Goal: Navigation & Orientation: Understand site structure

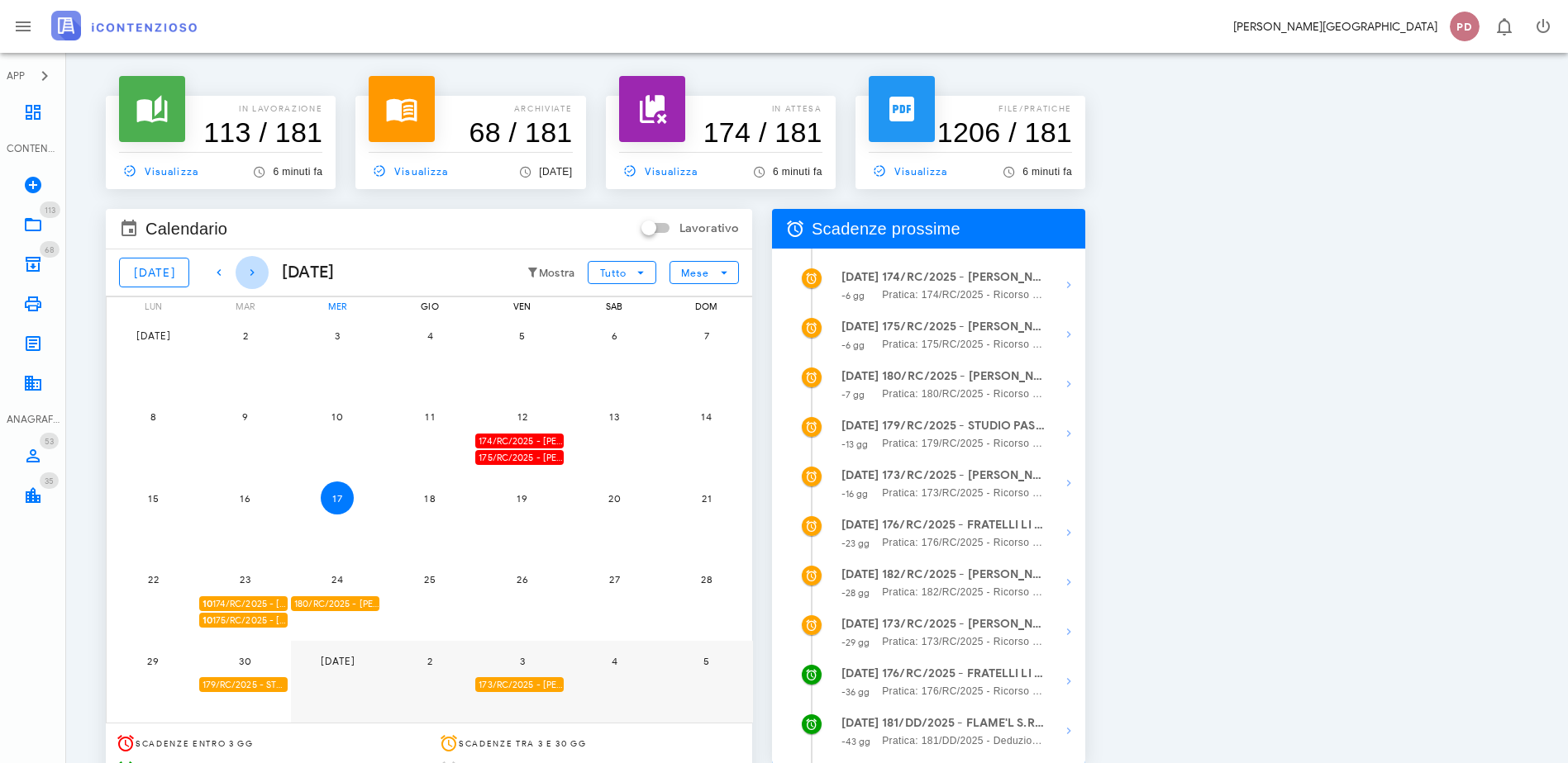
click at [248, 266] on icon "button" at bounding box center [252, 273] width 20 height 20
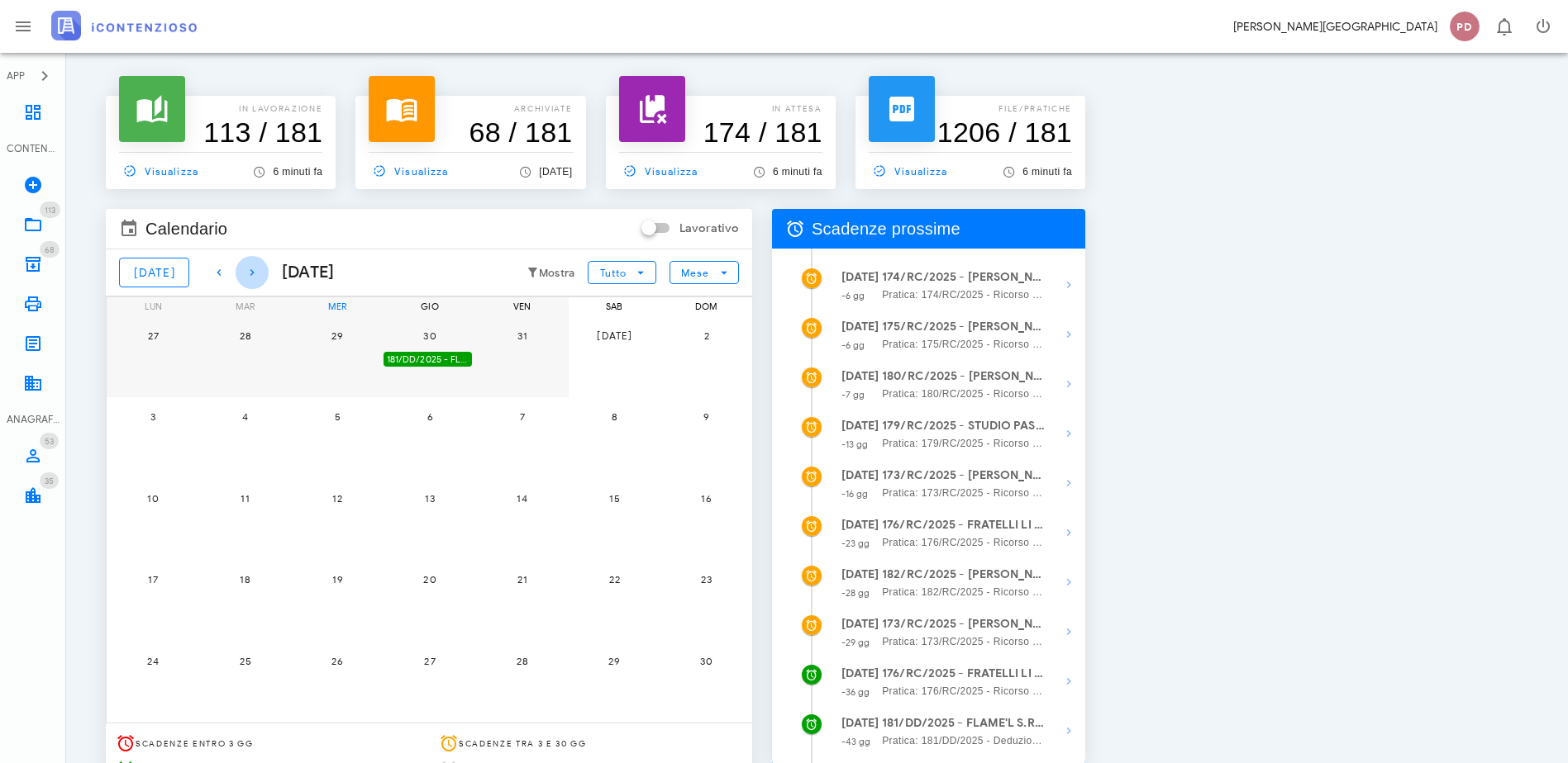
click at [248, 266] on icon "button" at bounding box center [252, 273] width 20 height 20
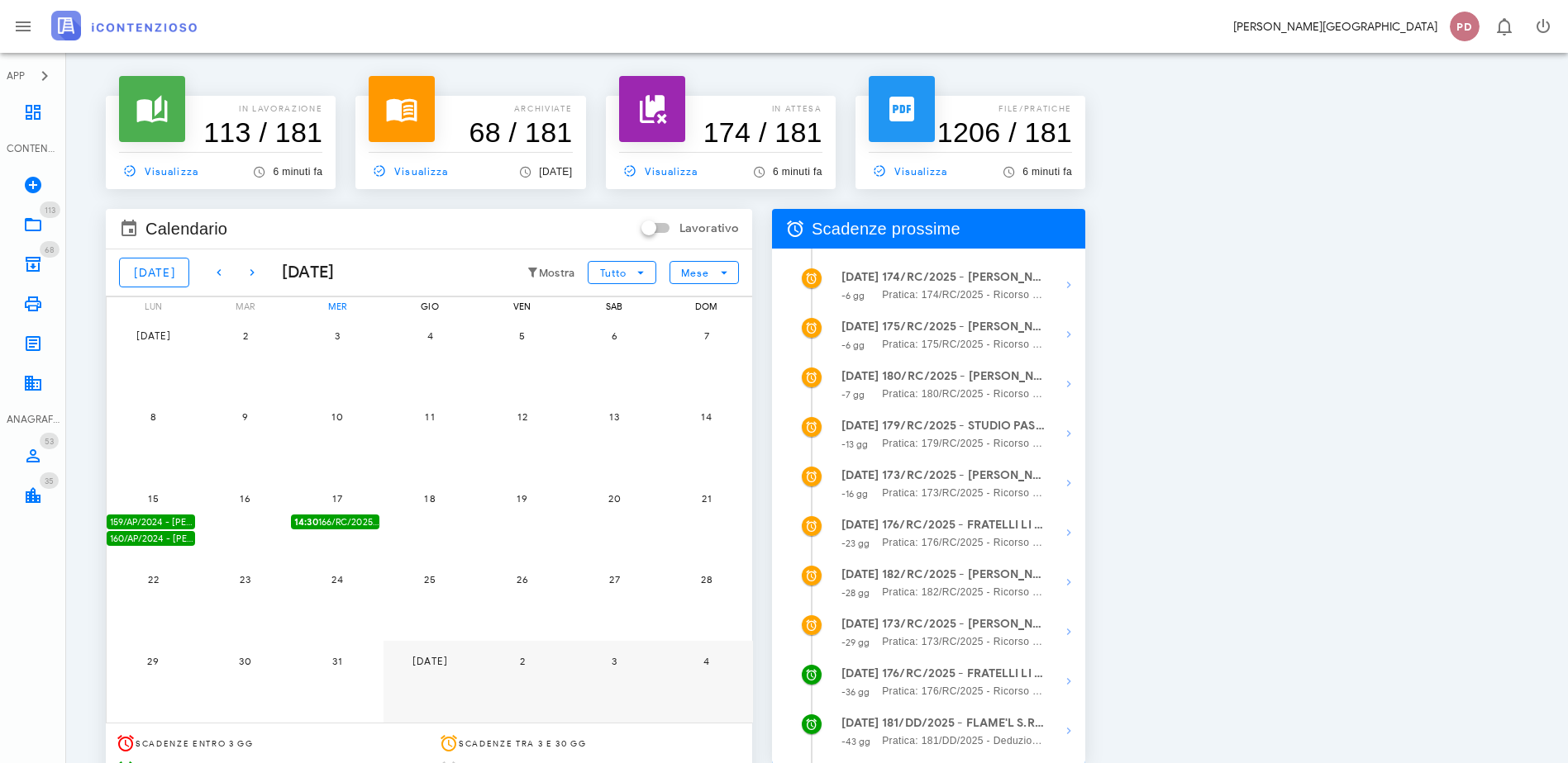
click at [99, 24] on img at bounding box center [124, 25] width 146 height 30
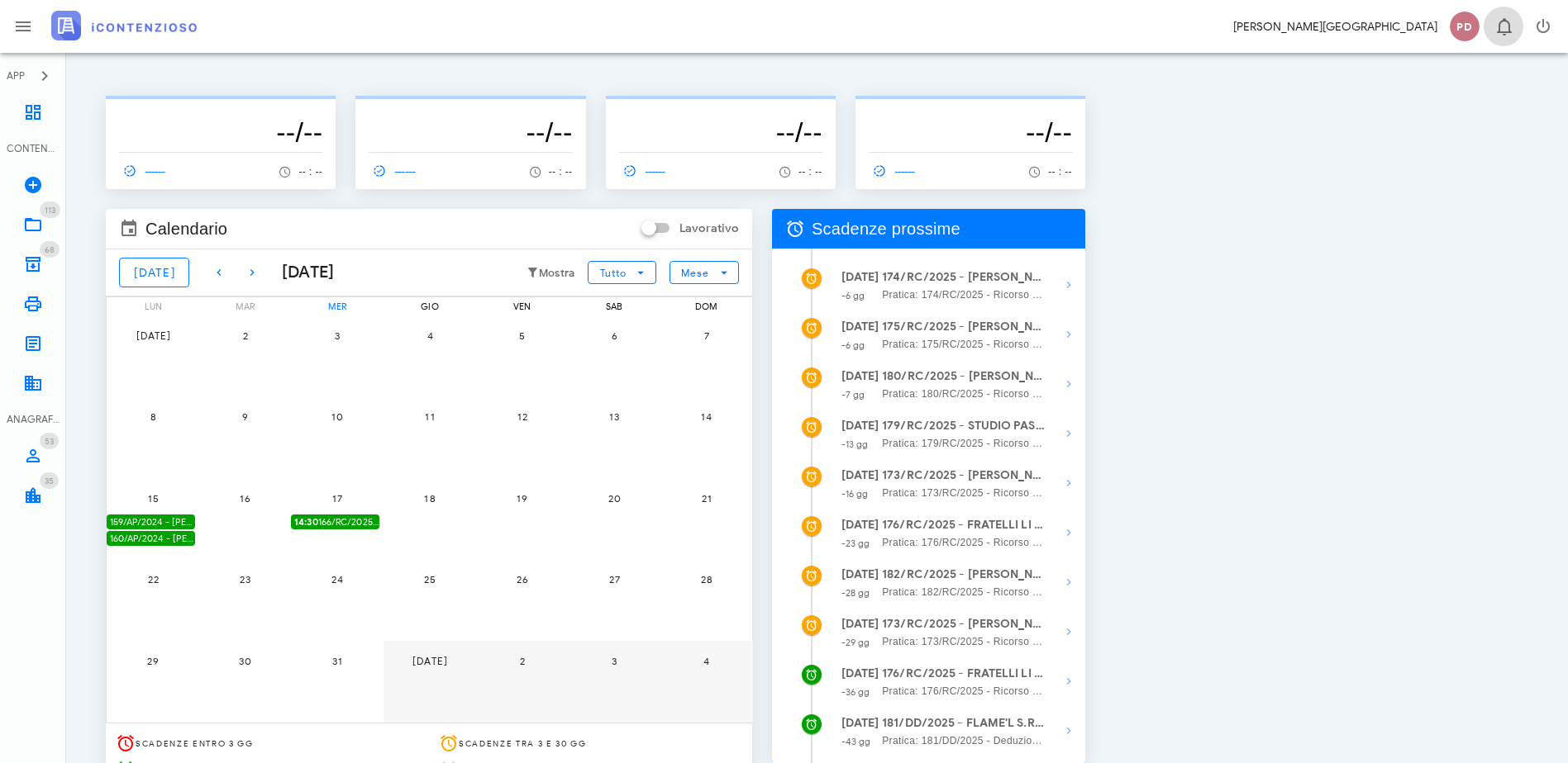
click at [1498, 20] on icon "button" at bounding box center [1504, 26] width 20 height 20
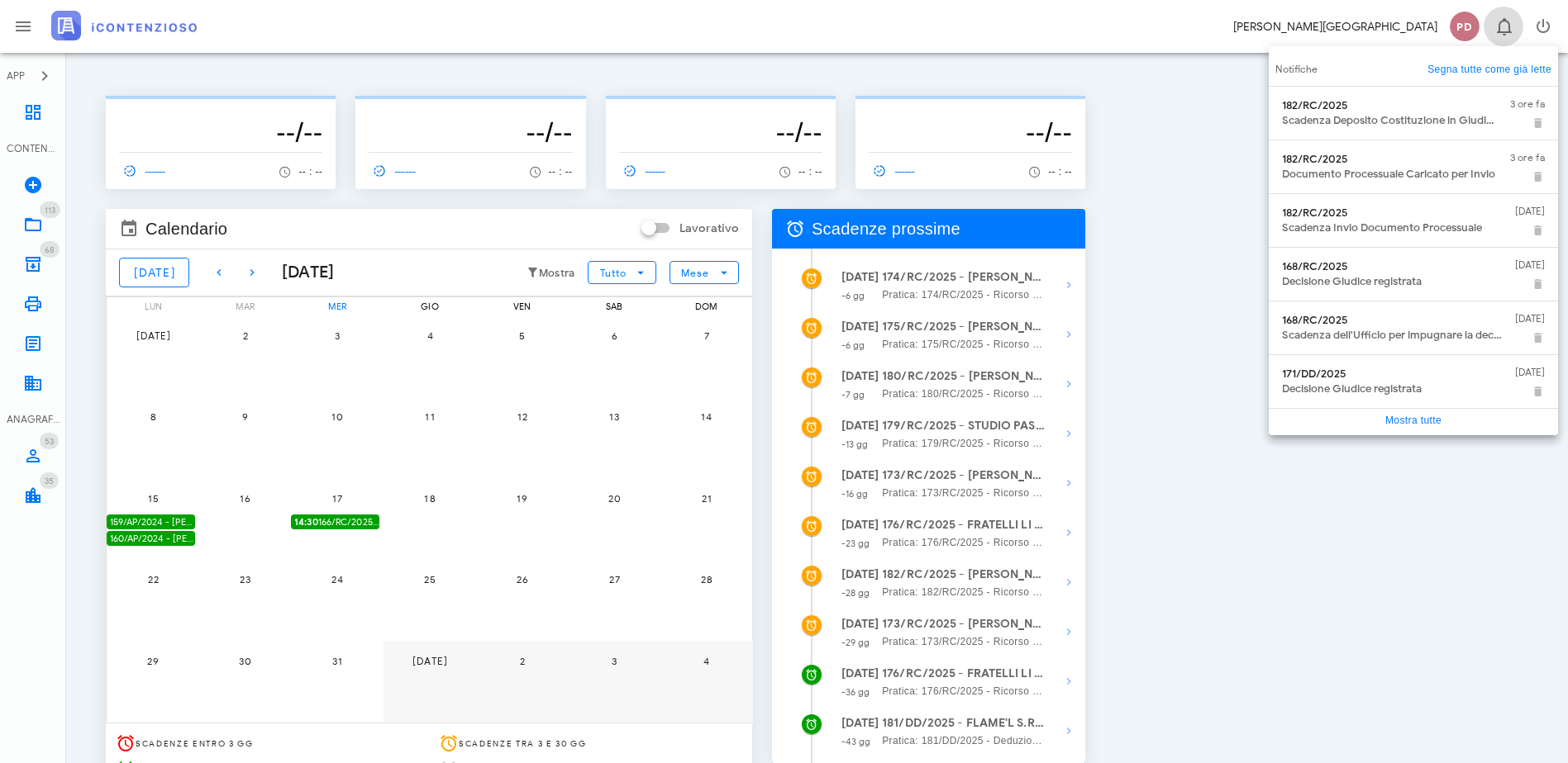
click at [1498, 20] on icon "button" at bounding box center [1504, 26] width 20 height 20
